Goal: Information Seeking & Learning: Find specific page/section

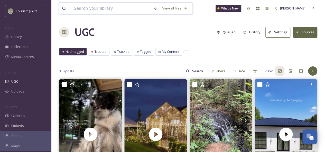
click at [102, 7] on input at bounding box center [110, 8] width 79 height 11
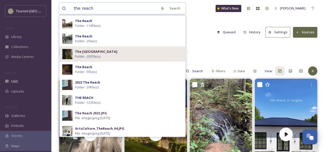
type input "the reach"
click at [106, 54] on span "The [GEOGRAPHIC_DATA]" at bounding box center [96, 51] width 42 height 5
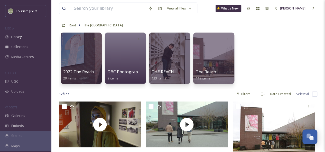
scroll to position [47, 0]
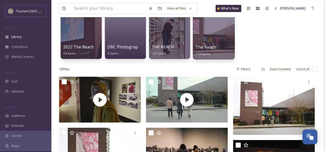
click at [209, 42] on div at bounding box center [214, 33] width 42 height 52
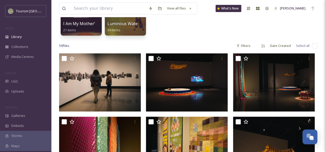
scroll to position [71, 0]
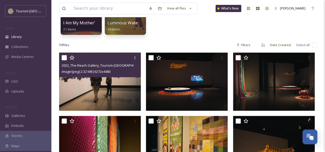
click at [105, 89] on img at bounding box center [100, 82] width 82 height 58
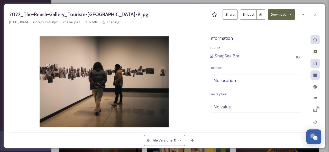
click at [230, 15] on button "Share" at bounding box center [229, 14] width 15 height 11
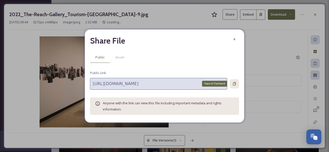
click at [233, 83] on icon at bounding box center [234, 83] width 3 height 3
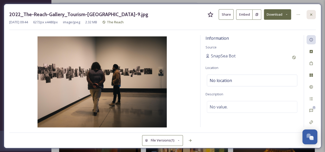
click at [309, 14] on icon at bounding box center [311, 15] width 4 height 4
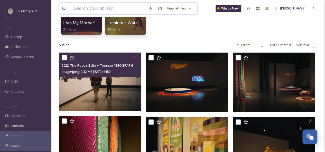
drag, startPoint x: 114, startPoint y: 9, endPoint x: 84, endPoint y: 11, distance: 29.8
click at [84, 11] on input at bounding box center [108, 8] width 75 height 11
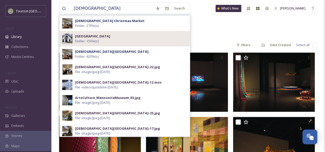
click at [106, 35] on strong "[GEOGRAPHIC_DATA]" at bounding box center [92, 36] width 35 height 5
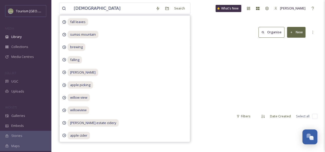
click at [212, 39] on div "Library Organise New" at bounding box center [188, 32] width 258 height 15
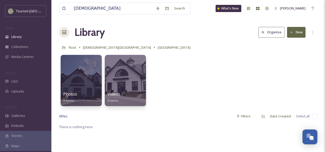
scroll to position [4, 0]
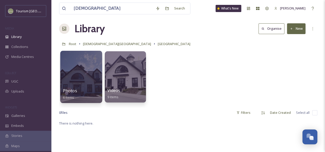
click at [81, 66] on div at bounding box center [81, 77] width 42 height 52
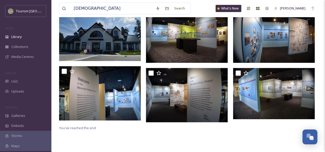
scroll to position [62, 0]
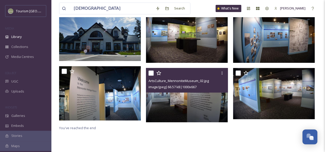
click at [178, 103] on img at bounding box center [187, 95] width 82 height 54
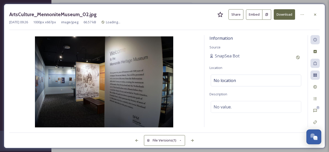
click at [234, 17] on button "Share" at bounding box center [235, 14] width 15 height 11
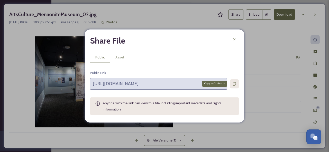
click at [234, 84] on icon at bounding box center [234, 84] width 4 height 4
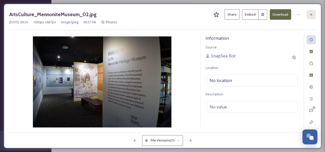
click at [309, 13] on icon at bounding box center [311, 15] width 4 height 4
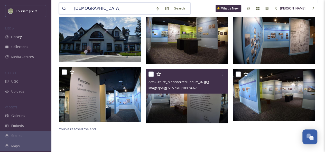
drag, startPoint x: 98, startPoint y: 8, endPoint x: 57, endPoint y: 9, distance: 41.1
click at [57, 9] on div "[DEMOGRAPHIC_DATA] Search What's New [PERSON_NAME] Library Organise New Root Me…" at bounding box center [187, 49] width 273 height 222
type input "[DEMOGRAPHIC_DATA] heritage"
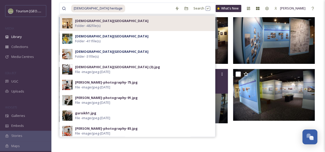
click at [94, 21] on strong "[DEMOGRAPHIC_DATA][GEOGRAPHIC_DATA]" at bounding box center [111, 20] width 73 height 5
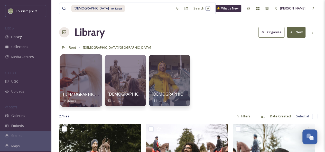
click at [89, 81] on div at bounding box center [81, 80] width 42 height 52
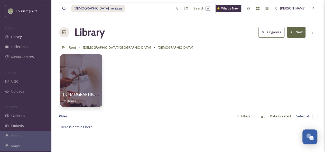
click at [85, 78] on div at bounding box center [81, 80] width 42 height 52
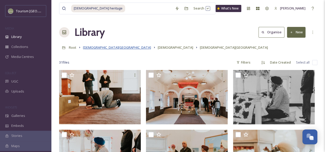
click at [101, 48] on span "[DEMOGRAPHIC_DATA][GEOGRAPHIC_DATA]" at bounding box center [117, 47] width 68 height 5
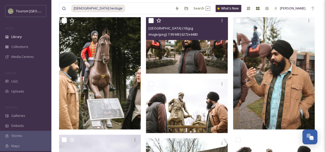
scroll to position [112, 0]
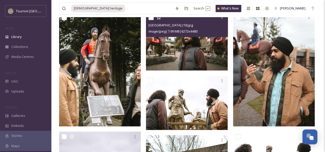
click at [183, 56] on img at bounding box center [187, 41] width 82 height 58
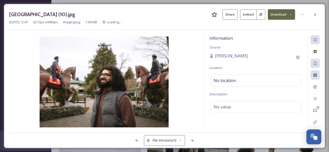
click at [235, 14] on button "Share" at bounding box center [229, 14] width 15 height 11
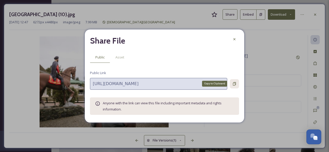
click at [233, 84] on icon at bounding box center [234, 83] width 3 height 3
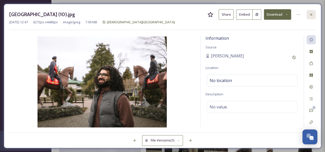
click at [310, 14] on icon at bounding box center [311, 15] width 4 height 4
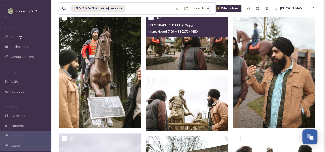
click at [126, 9] on input at bounding box center [149, 8] width 47 height 11
type input "s"
type input "kariton"
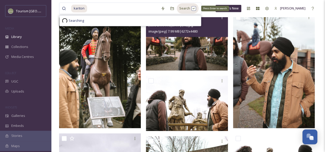
click at [179, 11] on div "Search Press Enter to search" at bounding box center [188, 8] width 22 height 10
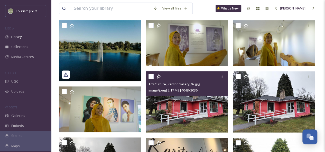
scroll to position [81, 0]
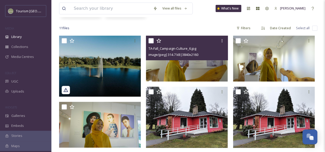
click at [214, 62] on img at bounding box center [187, 59] width 82 height 46
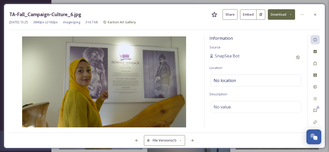
click at [232, 16] on button "Share" at bounding box center [229, 14] width 15 height 11
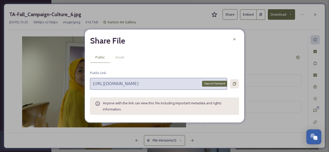
click at [234, 84] on icon at bounding box center [234, 84] width 4 height 4
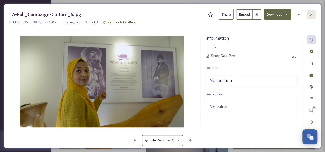
click at [311, 13] on icon at bounding box center [311, 15] width 4 height 4
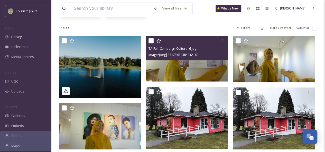
click at [109, 2] on div "View all files What's New [PERSON_NAME]" at bounding box center [188, 8] width 258 height 17
click at [113, 8] on input at bounding box center [110, 8] width 79 height 11
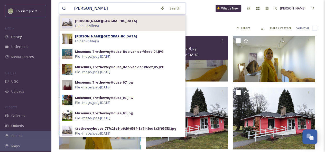
type input "[PERSON_NAME]"
click at [96, 29] on div "[PERSON_NAME] House Folder - 36 file(s)" at bounding box center [123, 23] width 126 height 15
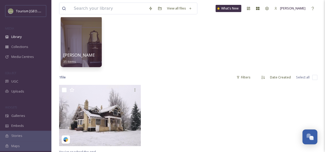
scroll to position [54, 0]
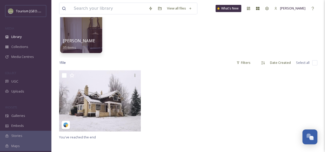
click at [85, 32] on div at bounding box center [81, 27] width 42 height 52
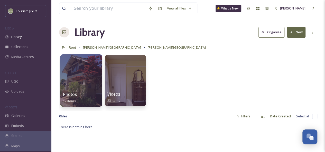
click at [92, 72] on div at bounding box center [81, 80] width 42 height 52
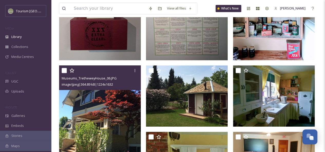
scroll to position [116, 0]
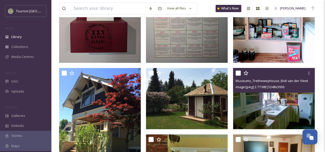
click at [300, 98] on img at bounding box center [274, 98] width 82 height 61
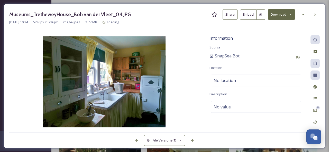
click at [230, 16] on button "Share" at bounding box center [229, 14] width 15 height 11
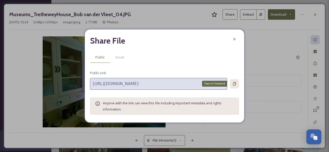
click at [235, 84] on icon at bounding box center [234, 84] width 4 height 4
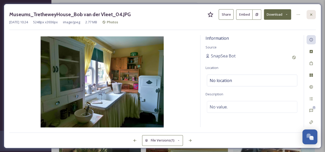
click at [307, 13] on div at bounding box center [310, 14] width 9 height 9
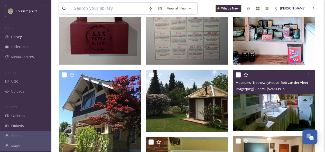
click at [116, 8] on input at bounding box center [108, 8] width 75 height 11
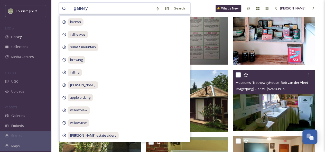
type input "gallery 7"
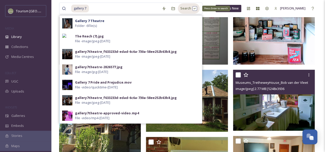
click at [188, 8] on div "Search Press Enter to search" at bounding box center [189, 8] width 22 height 10
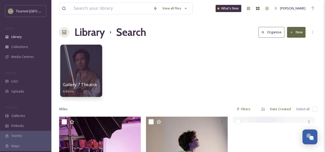
click at [79, 66] on div at bounding box center [81, 71] width 42 height 52
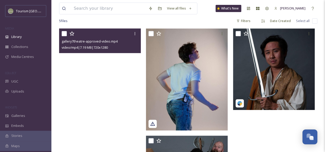
scroll to position [97, 0]
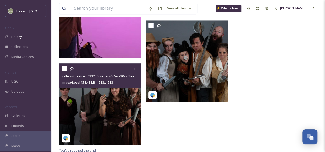
click at [118, 112] on img at bounding box center [100, 104] width 82 height 82
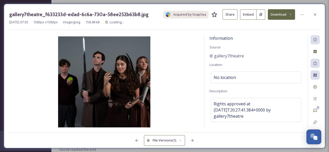
click at [229, 14] on button "Share" at bounding box center [229, 14] width 15 height 11
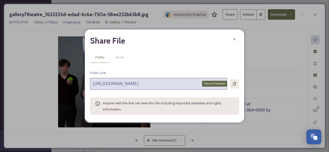
click at [235, 84] on icon at bounding box center [234, 83] width 3 height 3
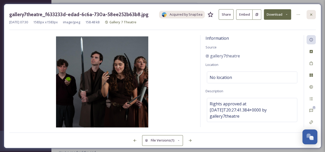
click at [311, 12] on div at bounding box center [310, 14] width 9 height 9
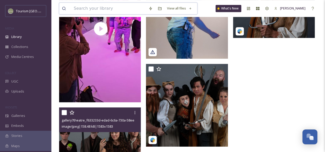
click at [95, 9] on input at bounding box center [108, 8] width 75 height 11
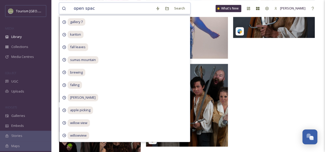
type input "open space"
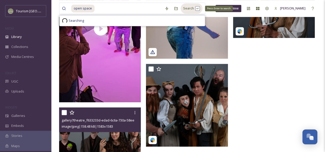
click at [190, 8] on div "Search Press Enter to search" at bounding box center [191, 8] width 22 height 10
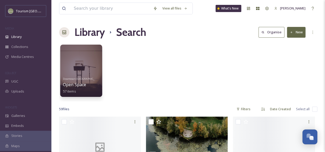
click at [79, 65] on div at bounding box center [81, 71] width 42 height 52
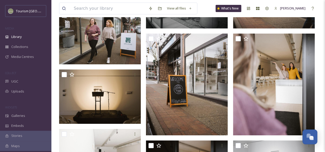
scroll to position [942, 0]
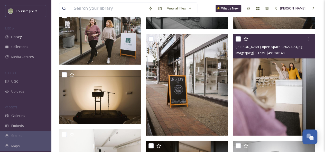
click at [291, 85] on img at bounding box center [274, 85] width 82 height 102
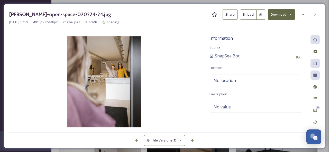
click at [227, 14] on button "Share" at bounding box center [229, 14] width 15 height 11
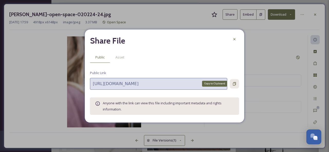
click at [234, 85] on icon at bounding box center [234, 84] width 4 height 4
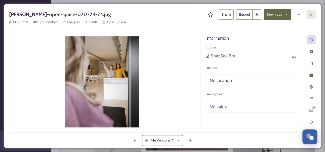
click at [310, 14] on icon at bounding box center [311, 14] width 2 height 2
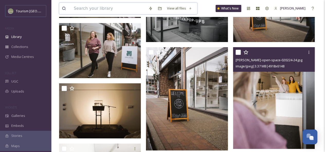
click at [97, 10] on input at bounding box center [108, 8] width 75 height 11
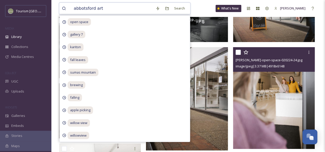
type input "abbotsford arts"
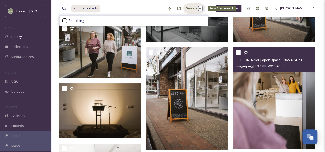
click at [196, 8] on div "Search Press Enter to search" at bounding box center [194, 8] width 22 height 10
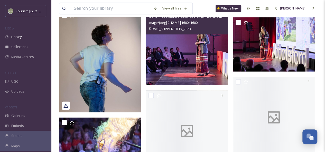
scroll to position [272, 0]
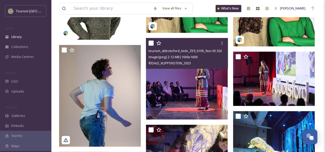
click at [181, 91] on img at bounding box center [187, 79] width 82 height 82
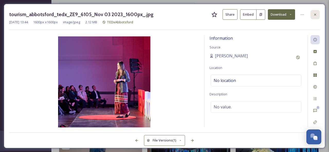
click at [313, 14] on icon at bounding box center [315, 15] width 4 height 4
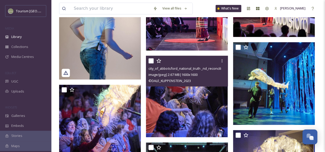
scroll to position [347, 0]
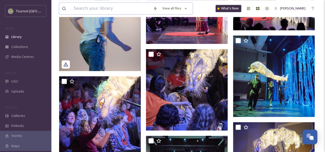
click at [111, 9] on input at bounding box center [110, 8] width 79 height 11
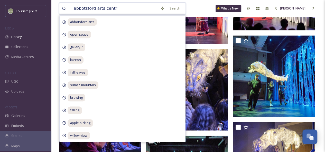
type input "[GEOGRAPHIC_DATA]"
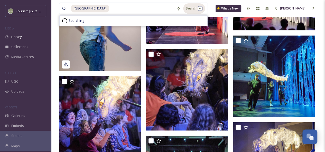
click at [185, 12] on div "Search" at bounding box center [194, 8] width 22 height 10
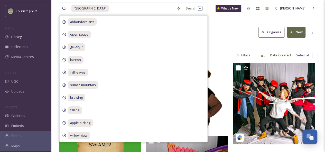
click at [230, 34] on div "Library Search Organise New" at bounding box center [188, 32] width 258 height 15
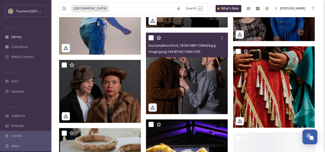
scroll to position [435, 0]
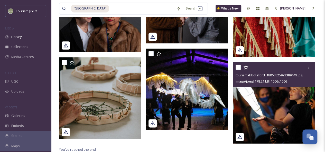
click at [251, 99] on img at bounding box center [274, 103] width 82 height 82
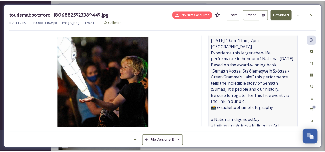
scroll to position [150, 0]
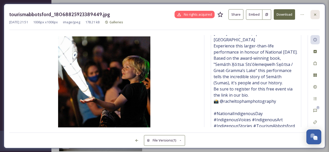
click at [314, 15] on icon at bounding box center [315, 14] width 2 height 2
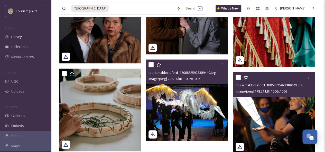
click at [183, 98] on img at bounding box center [187, 101] width 82 height 82
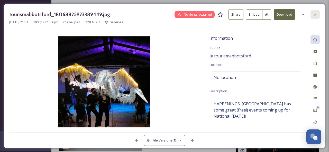
click at [315, 13] on icon at bounding box center [315, 15] width 4 height 4
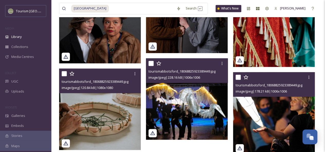
scroll to position [441, 0]
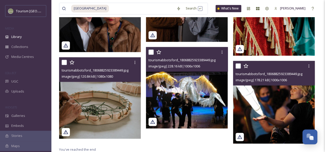
click at [113, 107] on img at bounding box center [100, 98] width 82 height 82
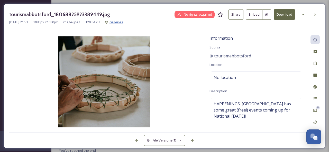
click at [123, 23] on span "Galleries" at bounding box center [116, 22] width 14 height 5
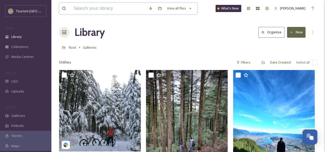
click at [93, 9] on input at bounding box center [108, 8] width 75 height 11
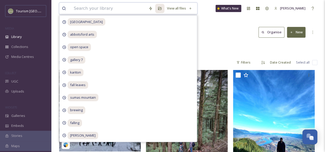
paste input "[GEOGRAPHIC_DATA]"
type input "[GEOGRAPHIC_DATA]"
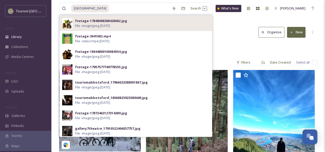
click at [132, 25] on div "fvstage-17848088388428682.jpg File - image/jpeg - [DATE]" at bounding box center [142, 23] width 134 height 10
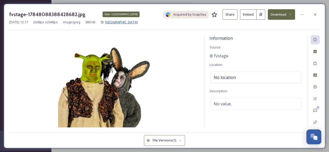
click at [126, 21] on span "[GEOGRAPHIC_DATA]" at bounding box center [121, 22] width 33 height 5
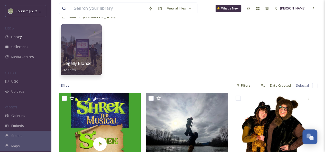
scroll to position [27, 0]
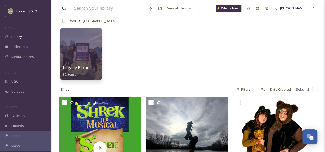
click at [91, 51] on div at bounding box center [81, 54] width 42 height 52
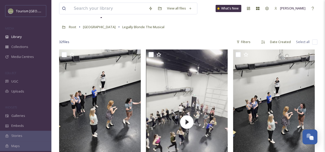
scroll to position [18, 0]
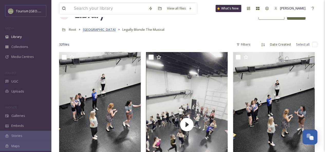
click at [103, 29] on span "[GEOGRAPHIC_DATA]" at bounding box center [99, 29] width 33 height 5
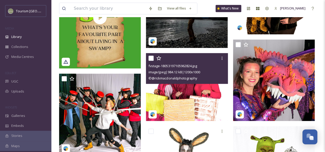
scroll to position [158, 0]
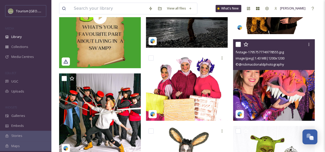
click at [281, 86] on img at bounding box center [274, 80] width 82 height 82
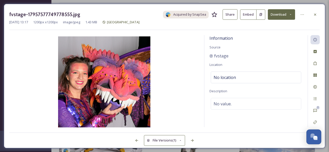
click at [230, 15] on button "Share" at bounding box center [229, 14] width 15 height 11
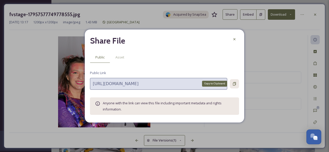
click at [236, 82] on icon at bounding box center [234, 84] width 4 height 4
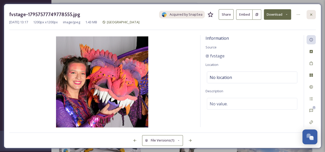
click at [309, 15] on icon at bounding box center [311, 15] width 4 height 4
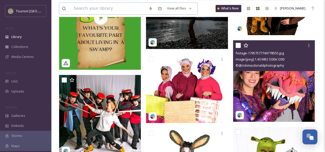
click at [102, 4] on input at bounding box center [108, 8] width 75 height 11
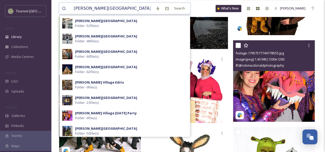
type input "[PERSON_NAME][GEOGRAPHIC_DATA]"
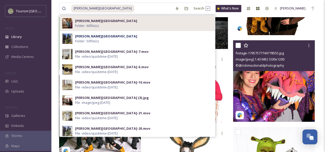
click at [114, 24] on div "[PERSON_NAME][GEOGRAPHIC_DATA] Folder - 60 file(s)" at bounding box center [143, 23] width 137 height 10
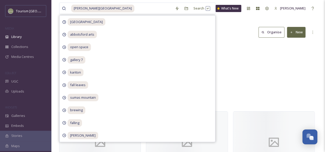
click at [241, 34] on div "Library Organise New" at bounding box center [188, 32] width 258 height 15
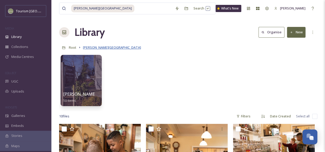
click at [107, 49] on span "[PERSON_NAME][GEOGRAPHIC_DATA]" at bounding box center [112, 47] width 58 height 5
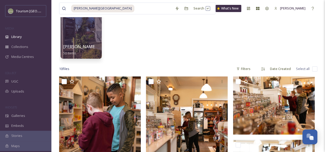
scroll to position [23, 0]
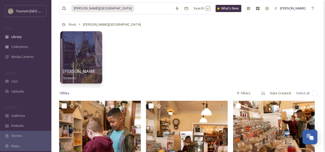
click at [78, 59] on div at bounding box center [81, 57] width 42 height 52
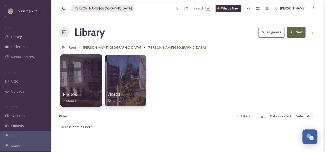
click at [83, 81] on div at bounding box center [81, 80] width 42 height 52
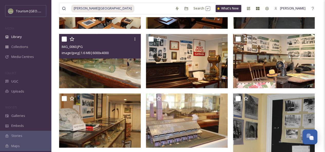
scroll to position [343, 0]
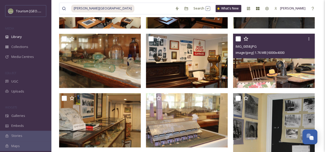
click at [271, 70] on img at bounding box center [274, 61] width 82 height 54
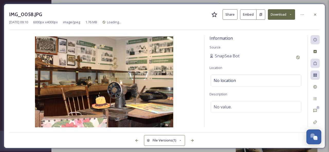
click at [231, 17] on button "Share" at bounding box center [229, 14] width 15 height 11
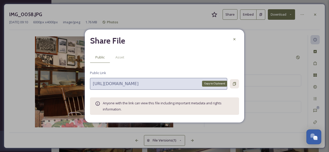
click at [234, 81] on div "Copy to Clipboard" at bounding box center [233, 83] width 9 height 9
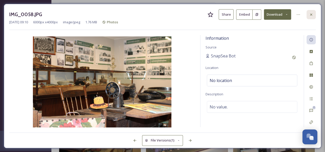
click at [313, 14] on div at bounding box center [310, 14] width 9 height 9
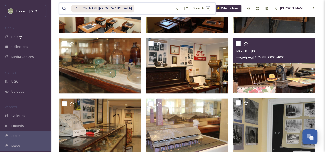
click at [135, 7] on input at bounding box center [153, 8] width 37 height 11
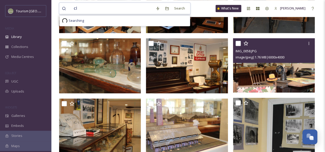
type input "c"
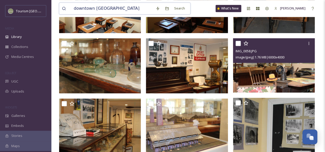
type input "downtown [GEOGRAPHIC_DATA]"
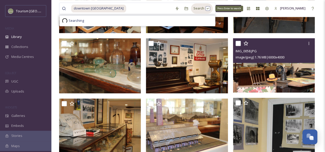
click at [197, 7] on div "Search Press Enter to search" at bounding box center [202, 8] width 22 height 10
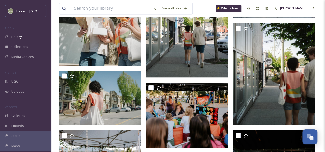
click at [111, 45] on img at bounding box center [100, 15] width 82 height 102
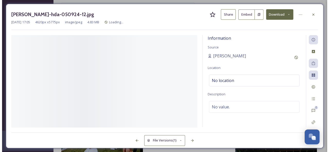
scroll to position [320, 0]
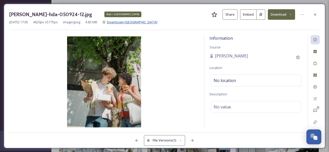
click at [131, 22] on span "Downtown [GEOGRAPHIC_DATA]" at bounding box center [132, 22] width 50 height 5
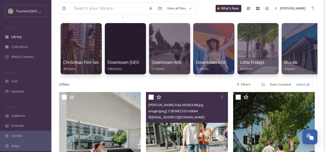
scroll to position [13, 0]
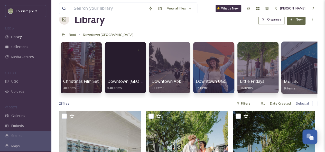
click at [300, 74] on div at bounding box center [302, 68] width 42 height 52
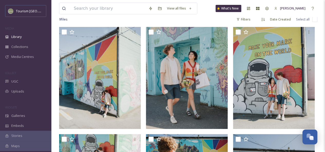
scroll to position [43, 0]
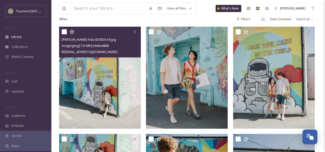
click at [114, 93] on img at bounding box center [100, 78] width 82 height 102
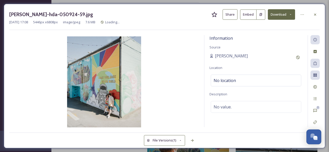
click at [230, 14] on button "Share" at bounding box center [229, 14] width 15 height 11
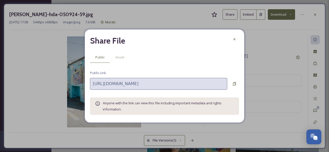
click at [234, 85] on icon at bounding box center [234, 84] width 4 height 4
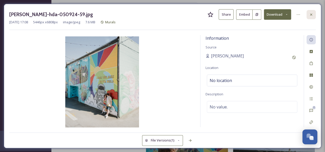
click at [312, 14] on icon at bounding box center [311, 15] width 4 height 4
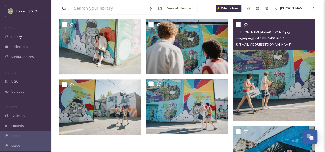
click at [268, 84] on img at bounding box center [274, 70] width 82 height 102
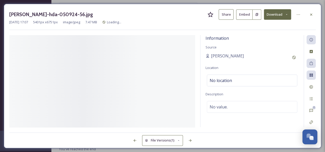
scroll to position [149, 0]
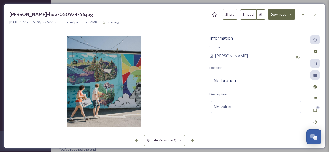
click at [231, 16] on button "Share" at bounding box center [229, 14] width 15 height 11
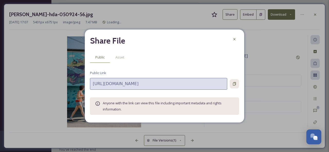
click at [235, 83] on icon at bounding box center [234, 83] width 3 height 3
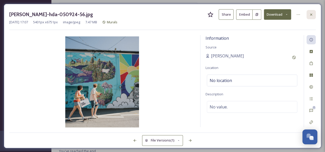
click at [310, 15] on icon at bounding box center [311, 15] width 4 height 4
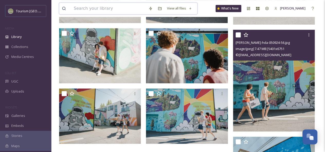
click at [81, 8] on input at bounding box center [108, 8] width 75 height 11
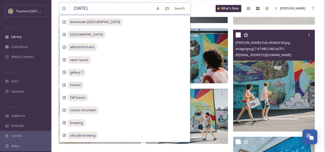
type input "culture days"
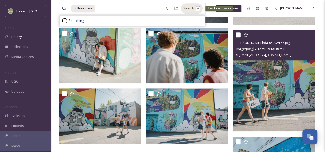
click at [186, 9] on div "Search Press Enter to search" at bounding box center [192, 8] width 22 height 10
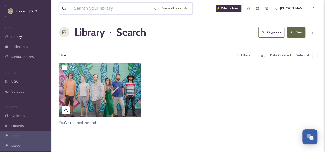
click at [107, 10] on input at bounding box center [110, 8] width 79 height 11
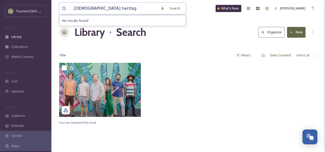
type input "[DEMOGRAPHIC_DATA] heritage"
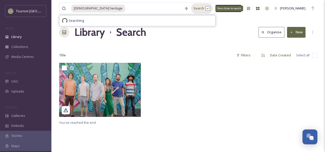
click at [191, 9] on div "Search Press Enter to search" at bounding box center [202, 8] width 22 height 10
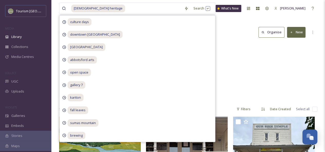
click at [226, 53] on div "[DEMOGRAPHIC_DATA][GEOGRAPHIC_DATA] 482 items [DEMOGRAPHIC_DATA][GEOGRAPHIC_DAT…" at bounding box center [188, 72] width 258 height 59
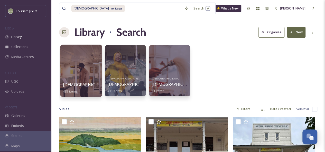
click at [94, 68] on div at bounding box center [81, 71] width 42 height 52
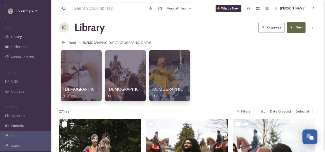
scroll to position [5, 0]
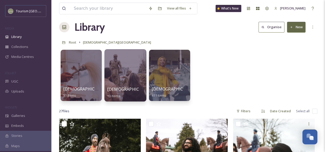
click at [124, 73] on div at bounding box center [125, 75] width 42 height 52
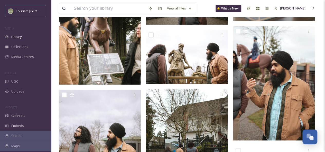
scroll to position [162, 0]
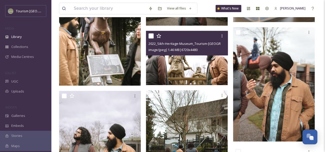
click at [183, 64] on img at bounding box center [187, 58] width 82 height 54
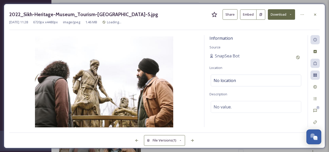
click at [233, 18] on button "Share" at bounding box center [229, 14] width 15 height 11
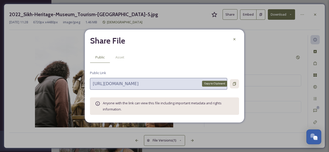
click at [233, 85] on icon at bounding box center [234, 84] width 4 height 4
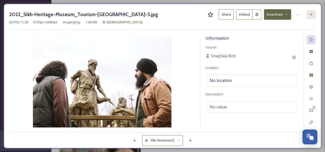
click at [308, 14] on div at bounding box center [310, 14] width 9 height 9
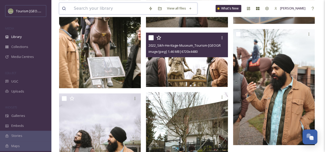
click at [113, 9] on input at bounding box center [108, 8] width 75 height 11
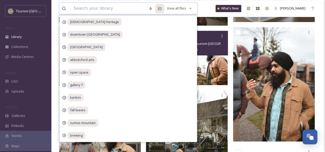
paste input "STETÍS ÍMEXSTOWX"
type input "STETÍS ÍMEXSTOWX"
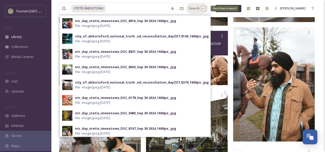
click at [192, 8] on div "Search Press Enter to search" at bounding box center [197, 8] width 22 height 10
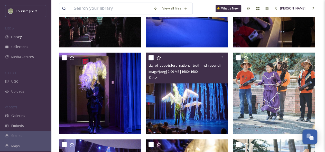
scroll to position [301, 0]
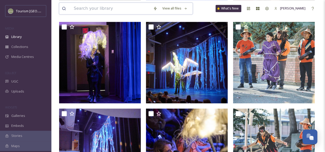
click at [98, 6] on input at bounding box center [110, 8] width 79 height 11
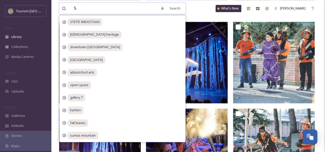
paste input "tetís ímexstowx"
type input "Stetís ímexstowx"
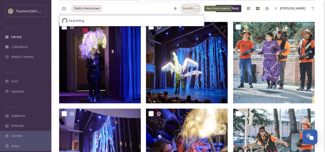
click at [189, 6] on div "Search Press Enter to search" at bounding box center [191, 8] width 22 height 10
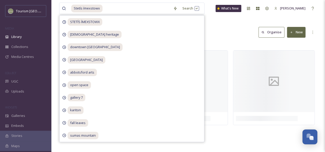
click at [231, 28] on div "Library Search Organise New" at bounding box center [188, 32] width 258 height 15
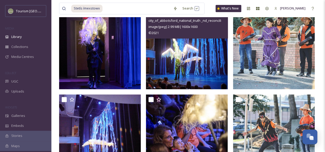
scroll to position [303, 0]
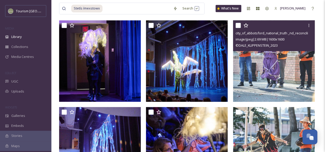
click at [287, 66] on img at bounding box center [274, 61] width 82 height 82
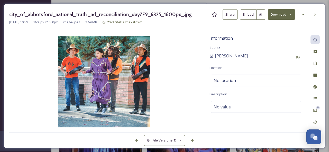
click at [228, 18] on button "Share" at bounding box center [229, 14] width 15 height 11
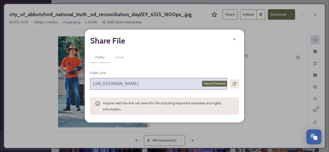
click at [235, 83] on icon at bounding box center [234, 83] width 3 height 3
